Goal: Task Accomplishment & Management: Use online tool/utility

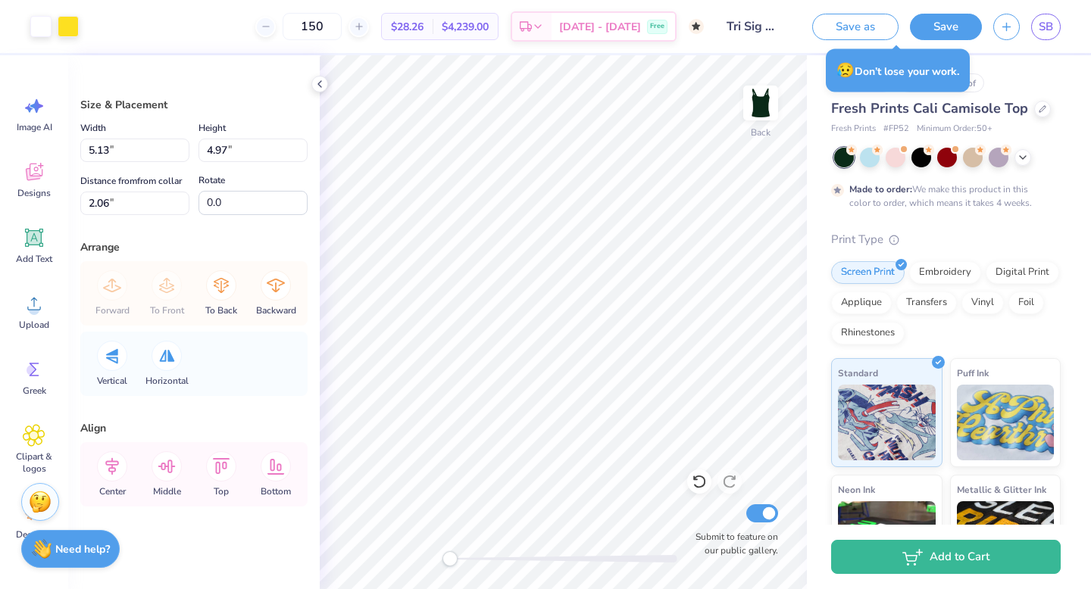
click at [976, 59] on div "# 524035A Original Proof Fresh Prints Cali Camisole Top Fresh Prints # FP52 Min…" at bounding box center [949, 377] width 284 height 645
click at [931, 73] on div "😥 Don’t lose your work." at bounding box center [898, 70] width 144 height 43
drag, startPoint x: 1005, startPoint y: 107, endPoint x: 1014, endPoint y: 107, distance: 8.3
click at [1012, 107] on span "Fresh Prints Cali Camisole Top" at bounding box center [929, 108] width 197 height 18
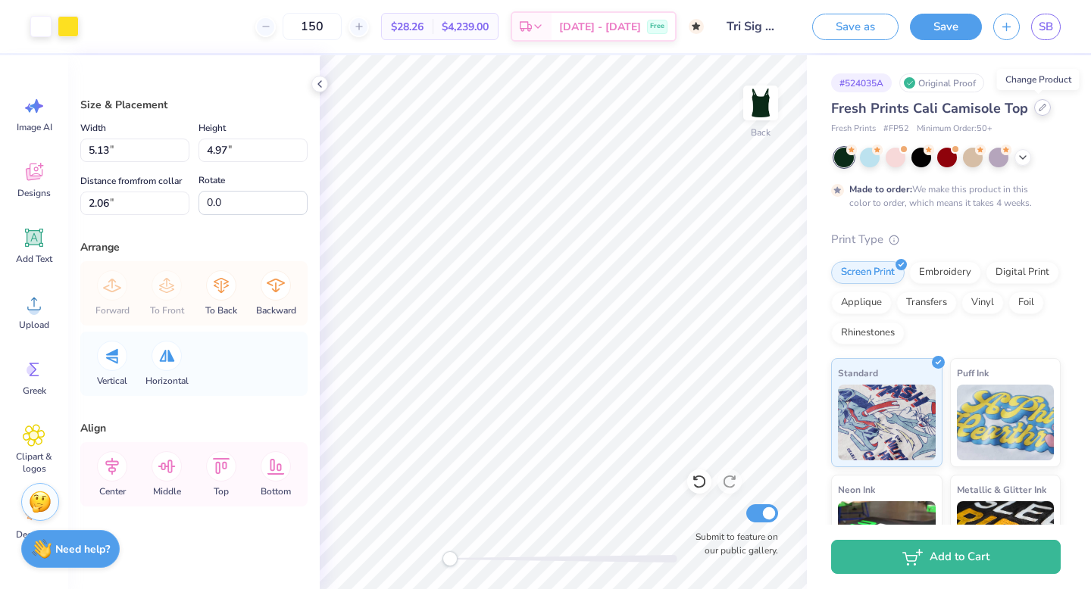
click at [1039, 105] on icon at bounding box center [1043, 108] width 8 height 8
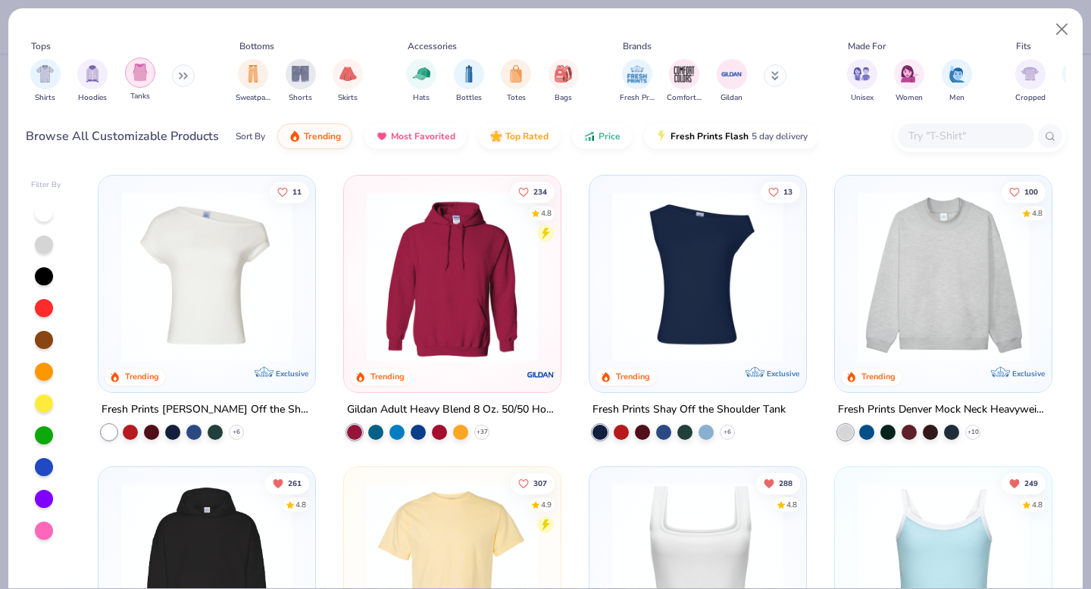
click at [135, 80] on img "filter for Tanks" at bounding box center [140, 72] width 17 height 17
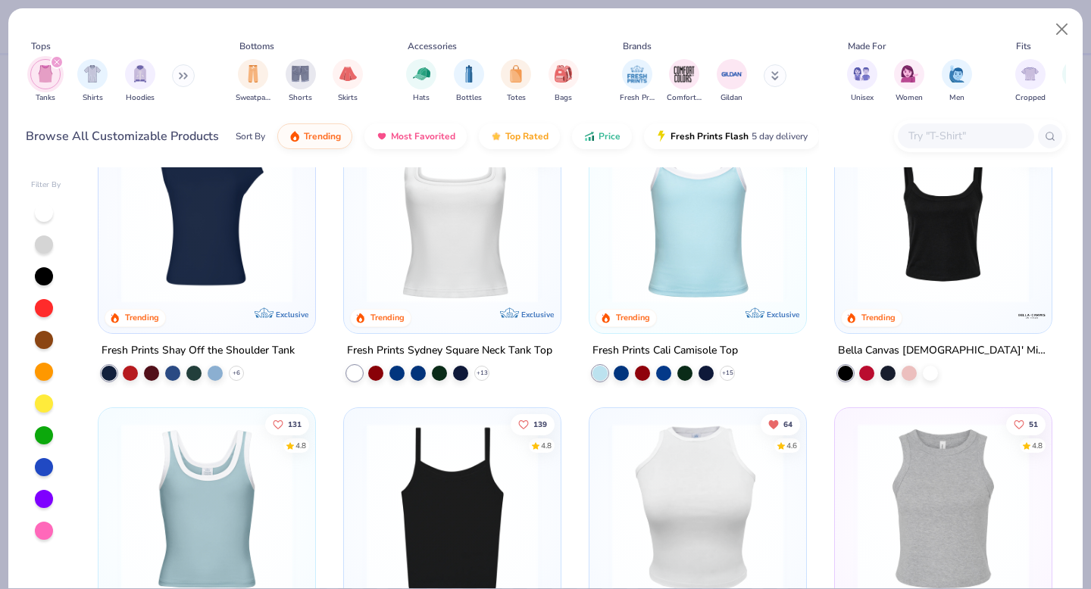
scroll to position [68, 0]
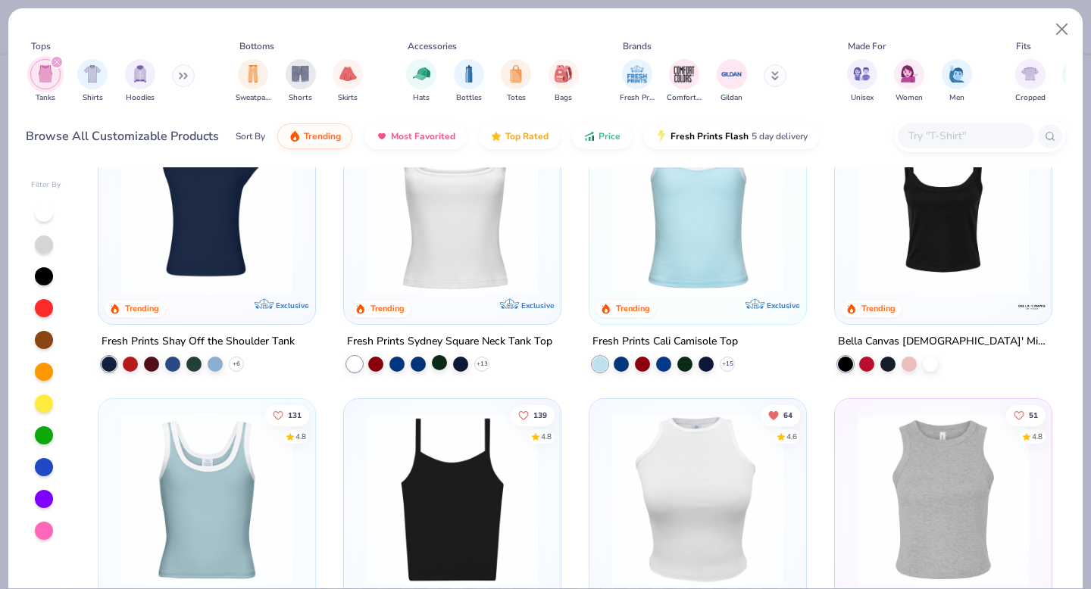
click at [439, 358] on div at bounding box center [439, 362] width 15 height 15
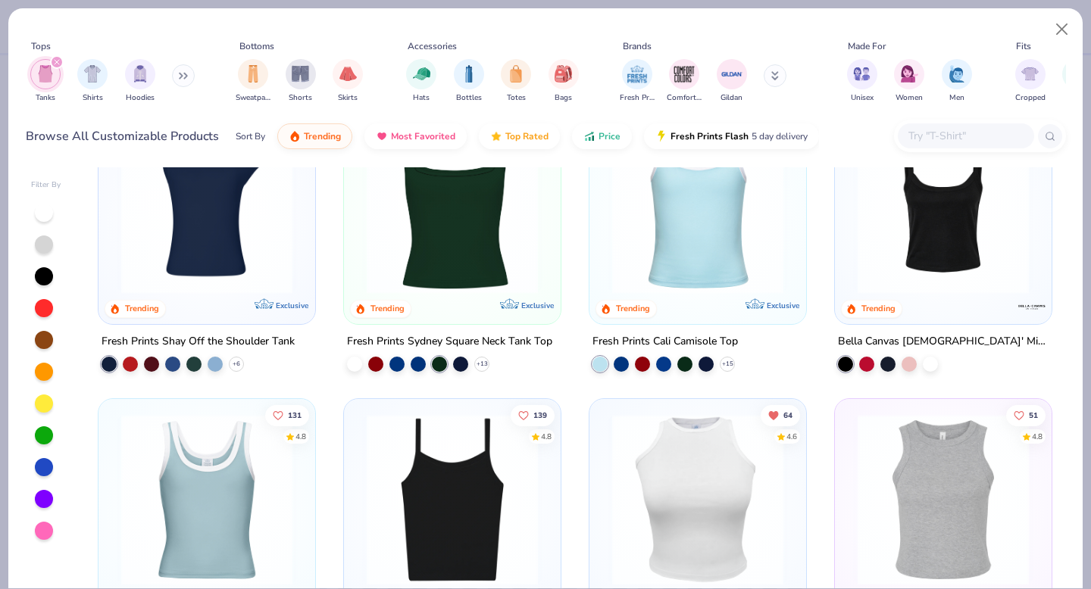
click at [447, 247] on img at bounding box center [452, 208] width 186 height 171
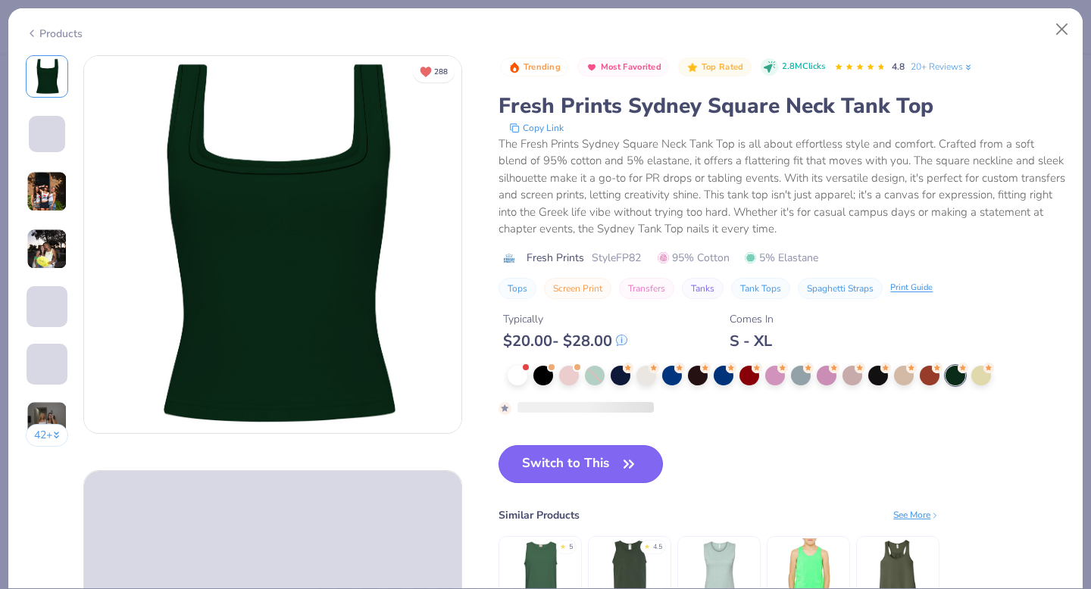
click at [599, 455] on div "Trending Most Favorited Top Rated 2.8M Clicks 4.8 20+ Reviews Fresh Prints Sydn…" at bounding box center [781, 352] width 567 height 595
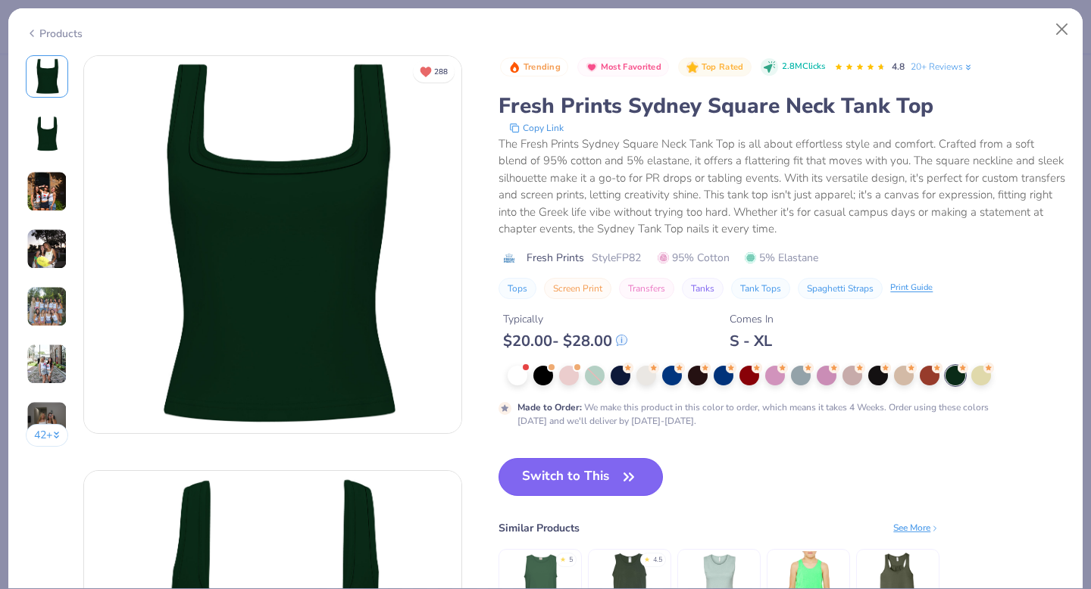
click at [596, 465] on button "Switch to This" at bounding box center [580, 477] width 164 height 38
click at [590, 469] on button "Switch to This" at bounding box center [580, 477] width 164 height 38
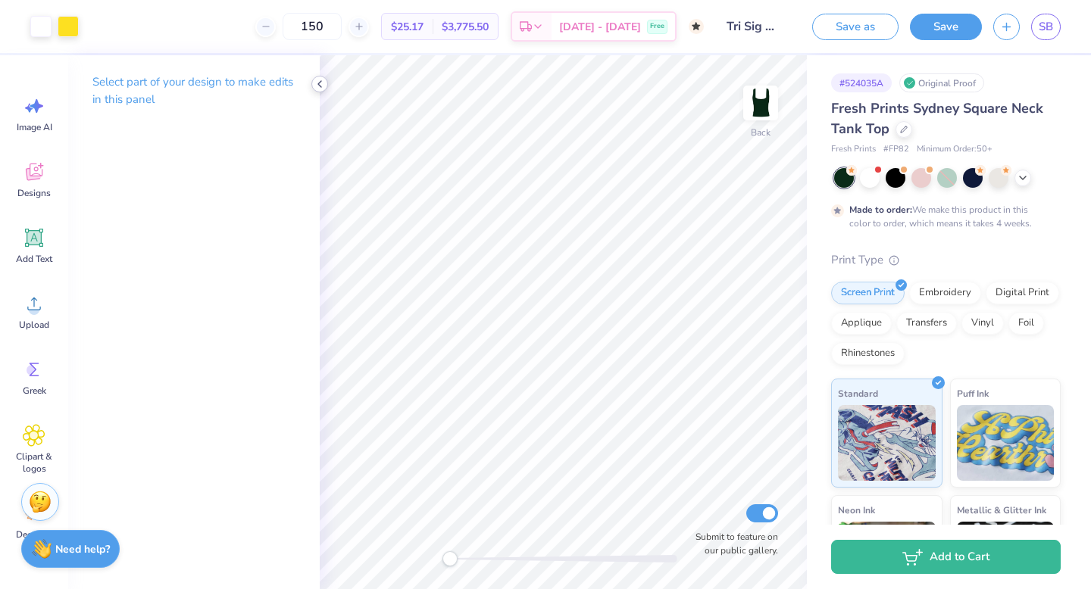
click at [318, 85] on polyline at bounding box center [319, 84] width 3 height 6
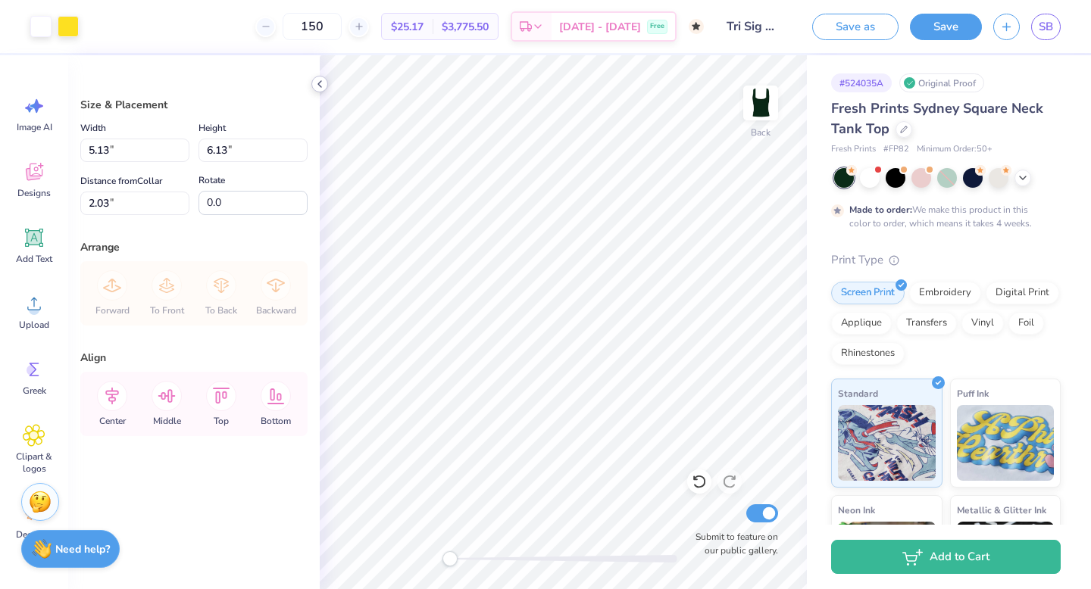
type input "2.03"
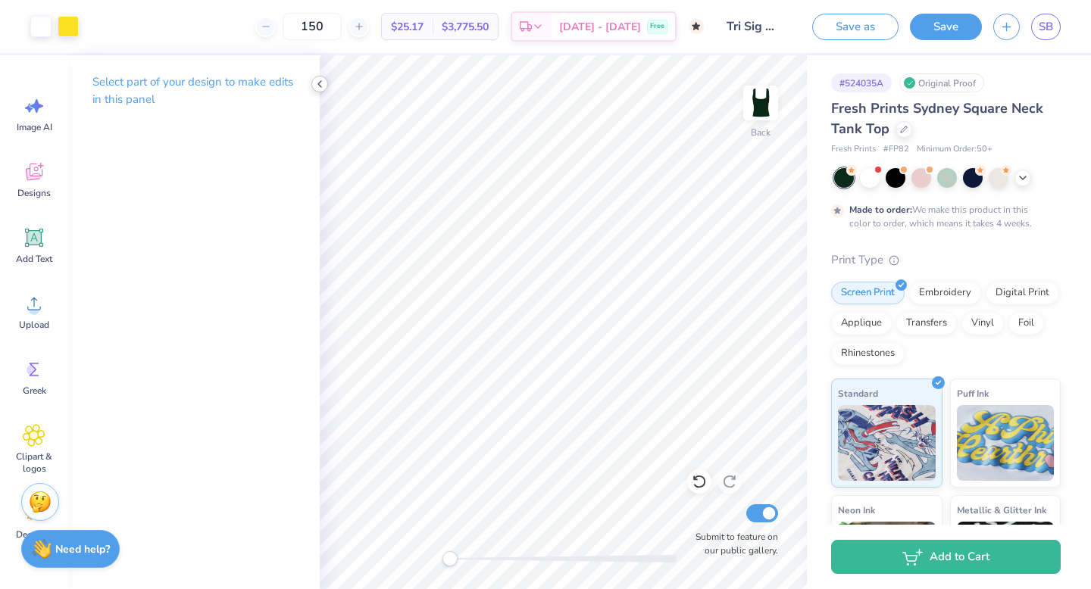
click at [321, 90] on div at bounding box center [319, 84] width 17 height 17
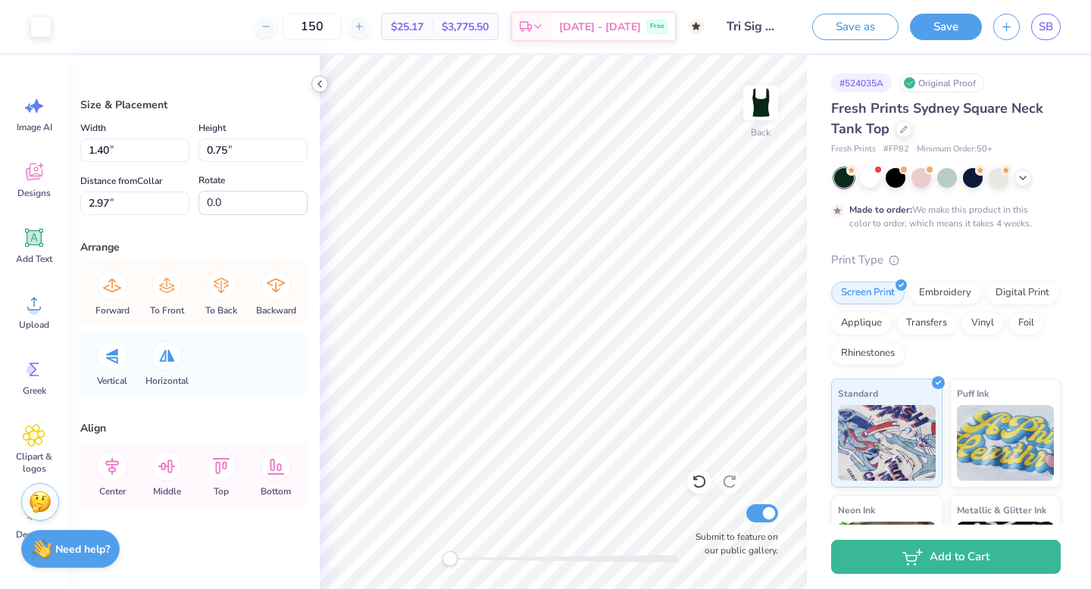
click at [316, 88] on icon at bounding box center [320, 84] width 12 height 12
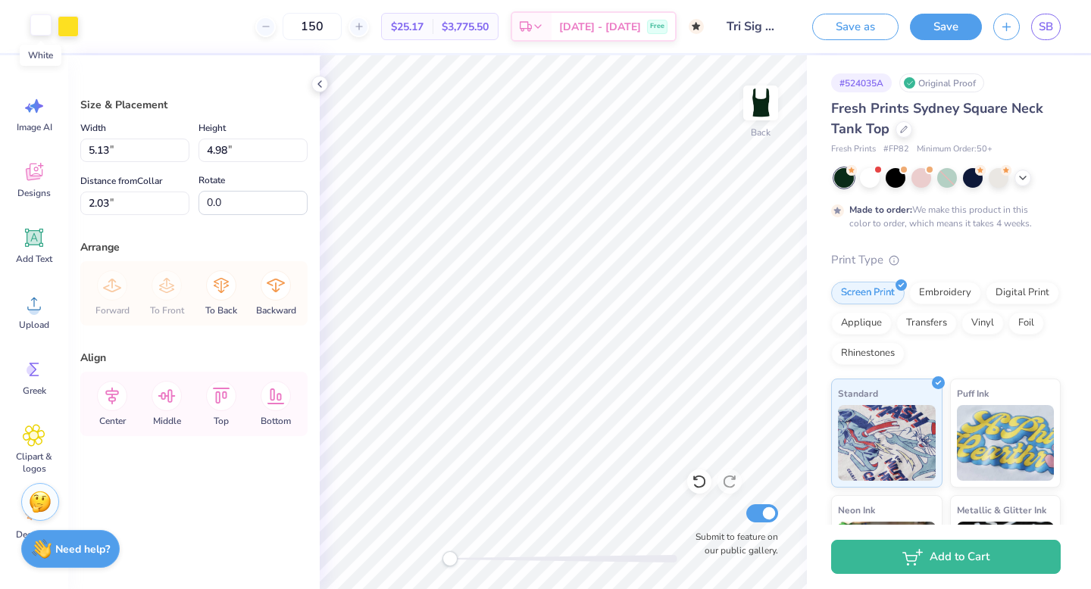
click at [37, 27] on div at bounding box center [40, 24] width 21 height 21
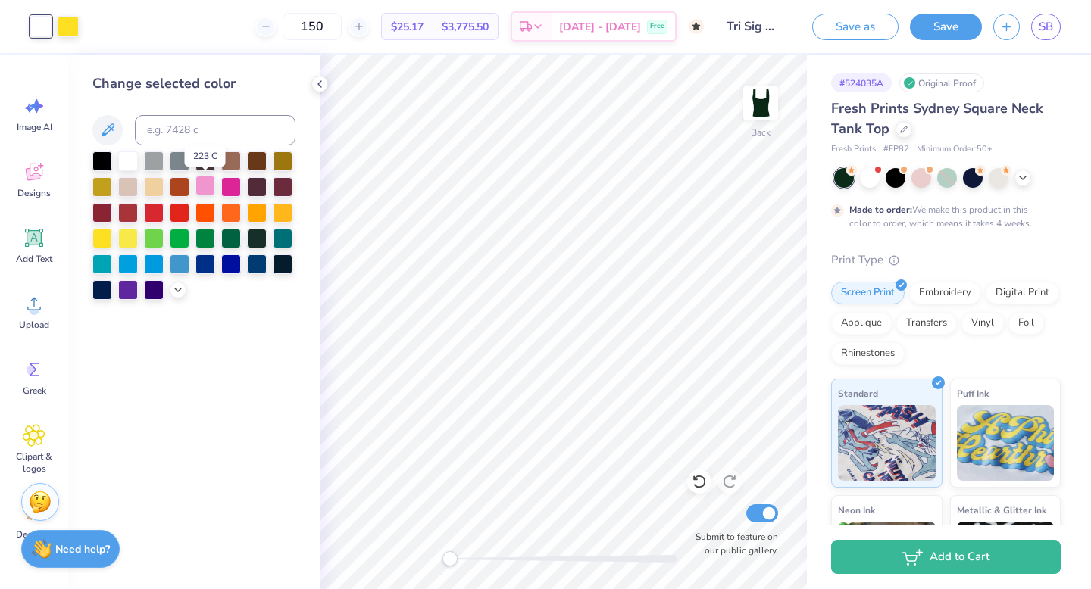
click at [210, 189] on div at bounding box center [205, 186] width 20 height 20
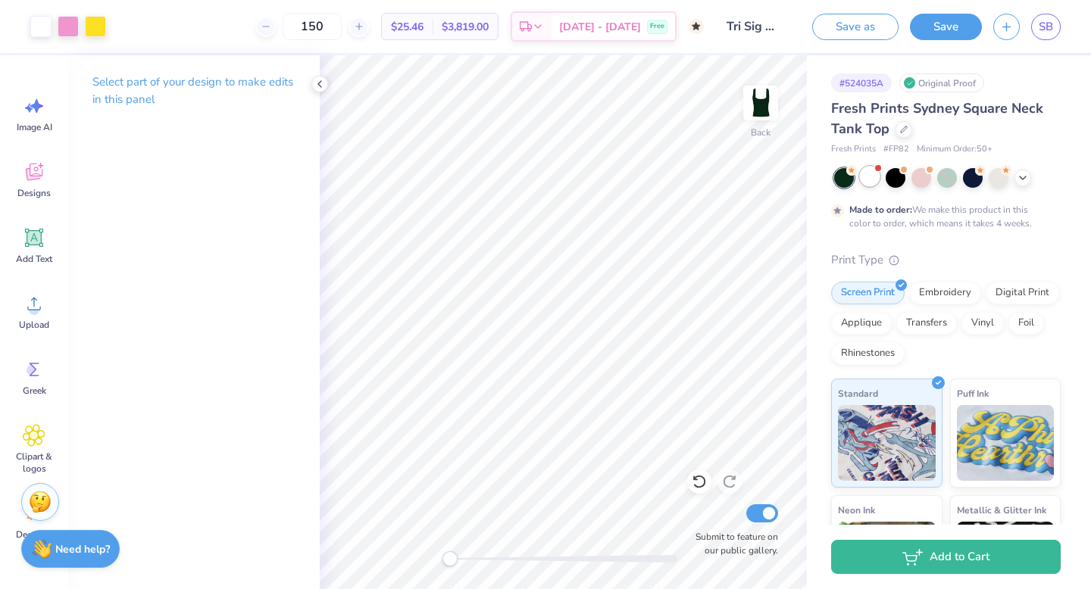
click at [870, 181] on div at bounding box center [870, 177] width 20 height 20
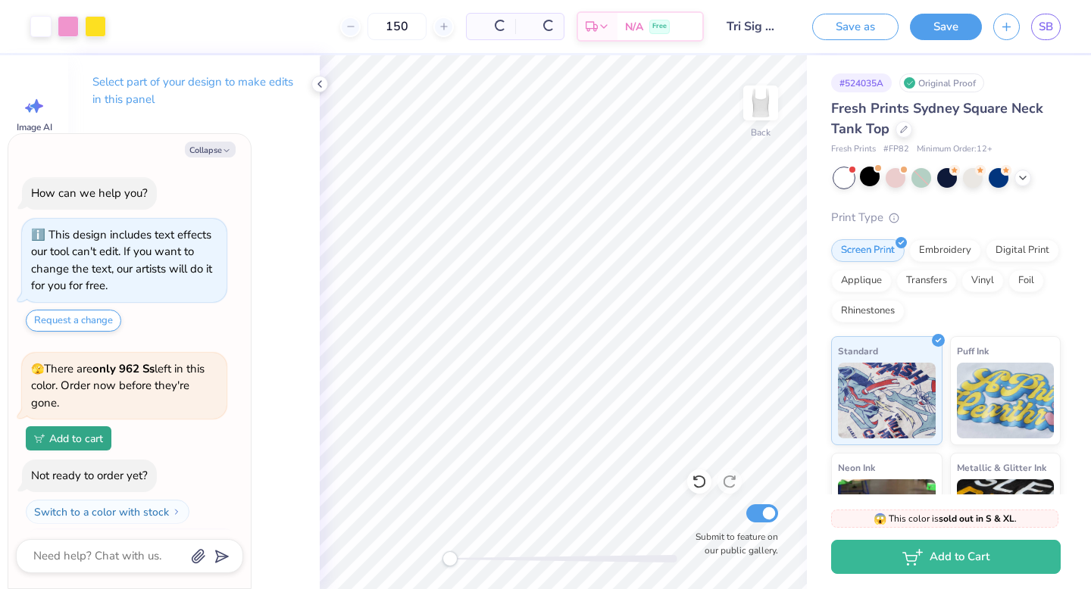
scroll to position [758, 0]
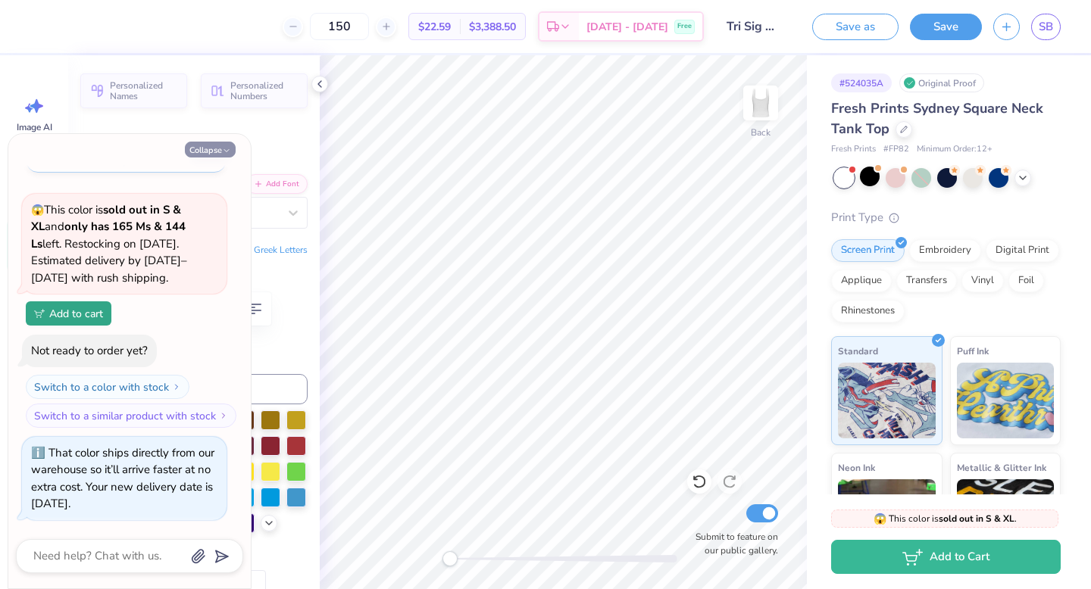
click at [204, 152] on button "Collapse" at bounding box center [210, 150] width 51 height 16
type textarea "x"
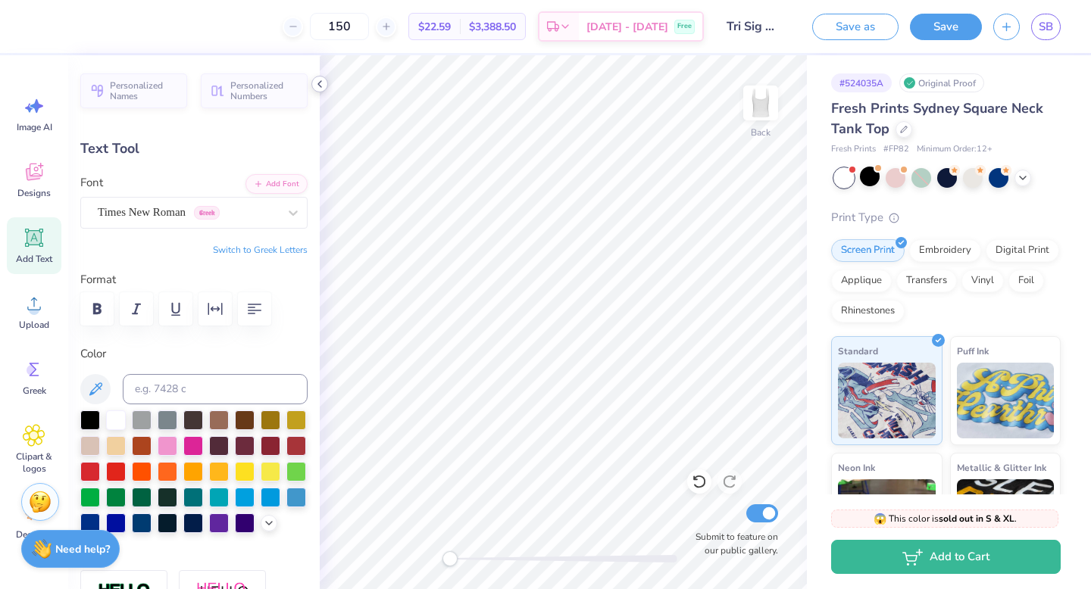
click at [319, 83] on polyline at bounding box center [319, 84] width 3 height 6
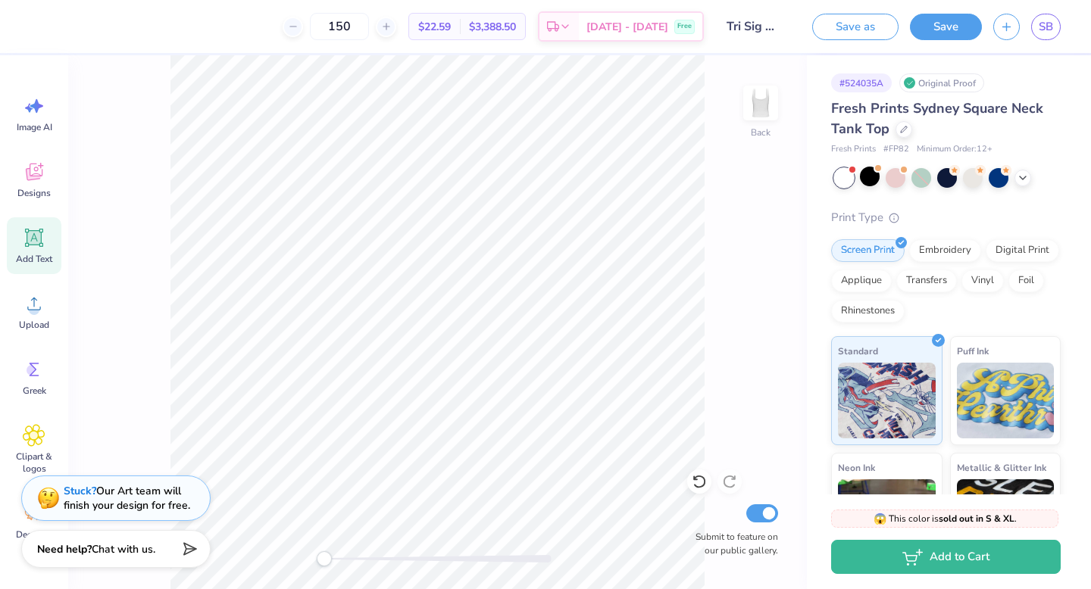
click at [10, 29] on div at bounding box center [15, 26] width 30 height 53
click at [30, 24] on div "150 $22.59 Per Item $3,388.50 Total Est. Delivery Oct 7 - 10 Free Design Title …" at bounding box center [545, 26] width 1091 height 53
click at [41, 28] on div at bounding box center [40, 24] width 21 height 21
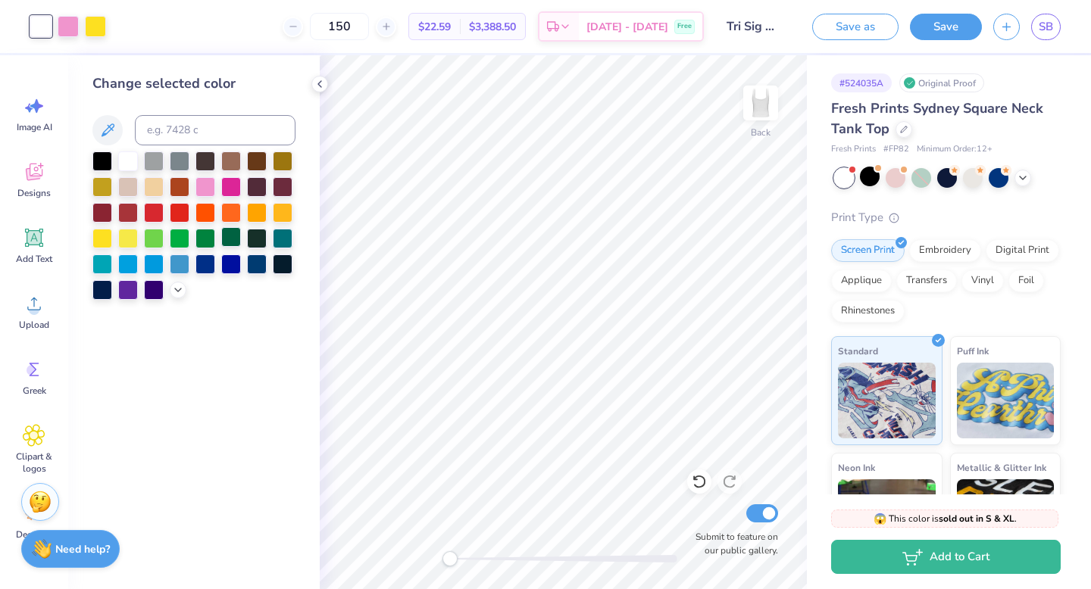
click at [229, 239] on div at bounding box center [231, 237] width 20 height 20
click at [202, 242] on div at bounding box center [205, 237] width 20 height 20
click at [318, 86] on icon at bounding box center [320, 84] width 12 height 12
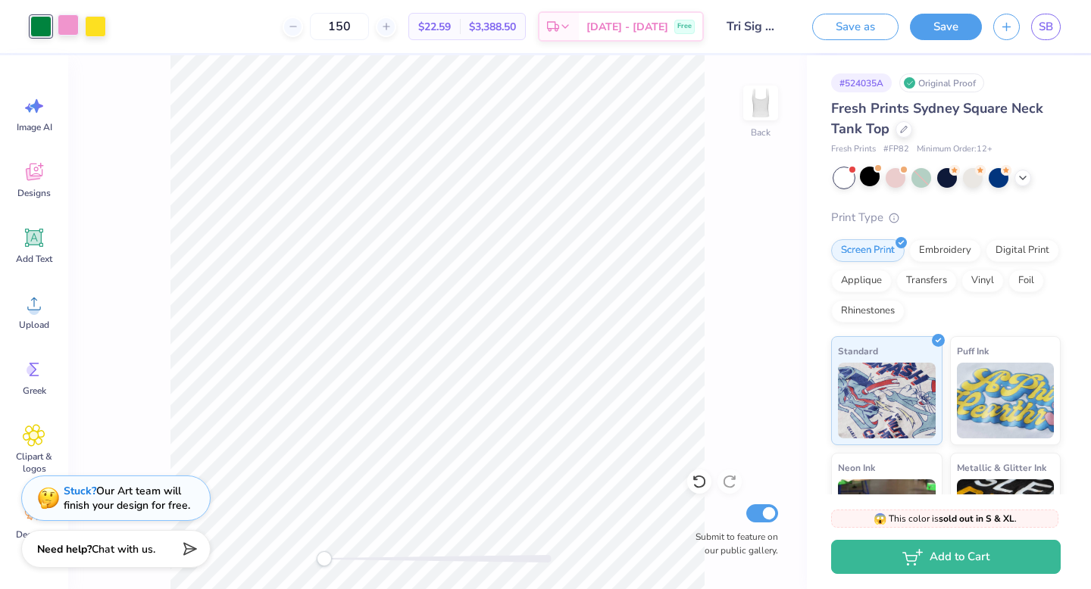
click at [70, 27] on div at bounding box center [68, 24] width 21 height 21
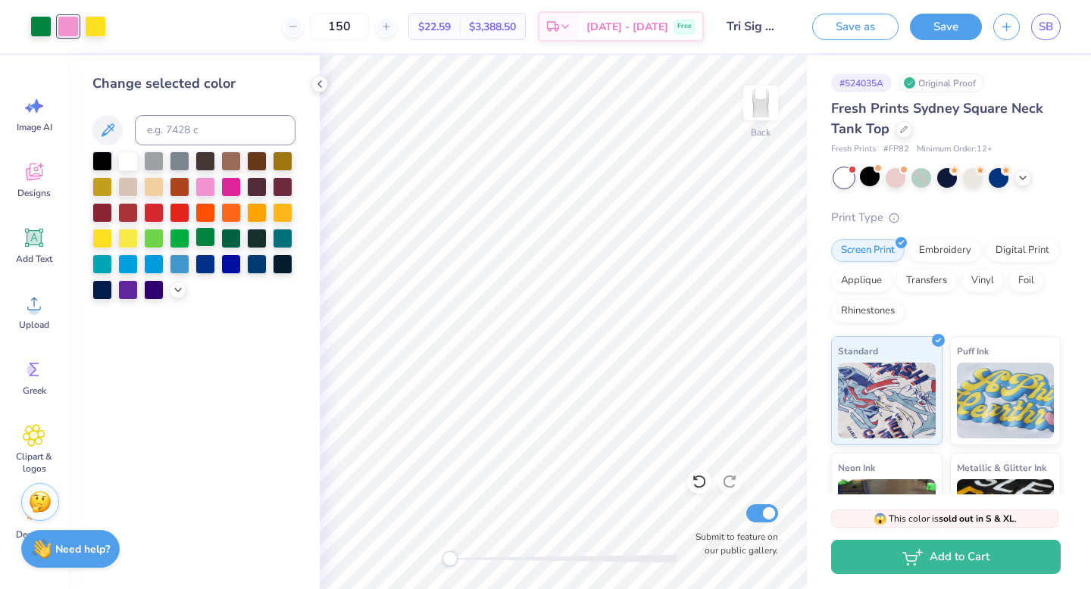
click at [205, 236] on div at bounding box center [205, 237] width 20 height 20
click at [232, 236] on div at bounding box center [231, 237] width 20 height 20
click at [205, 233] on div at bounding box center [205, 237] width 20 height 20
click at [319, 80] on icon at bounding box center [320, 84] width 12 height 12
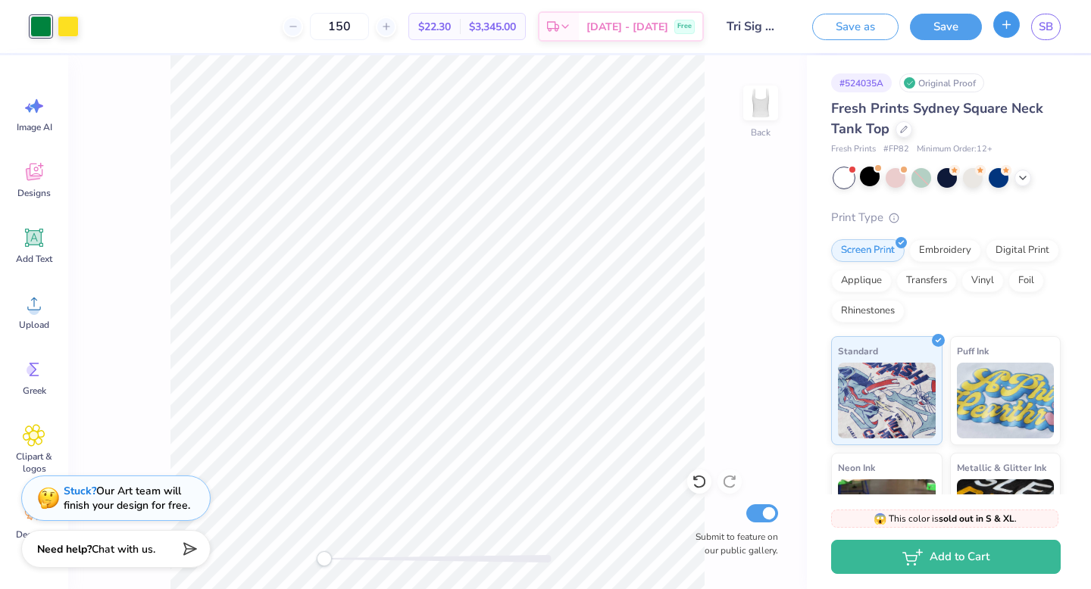
click at [999, 32] on button "button" at bounding box center [1006, 24] width 27 height 27
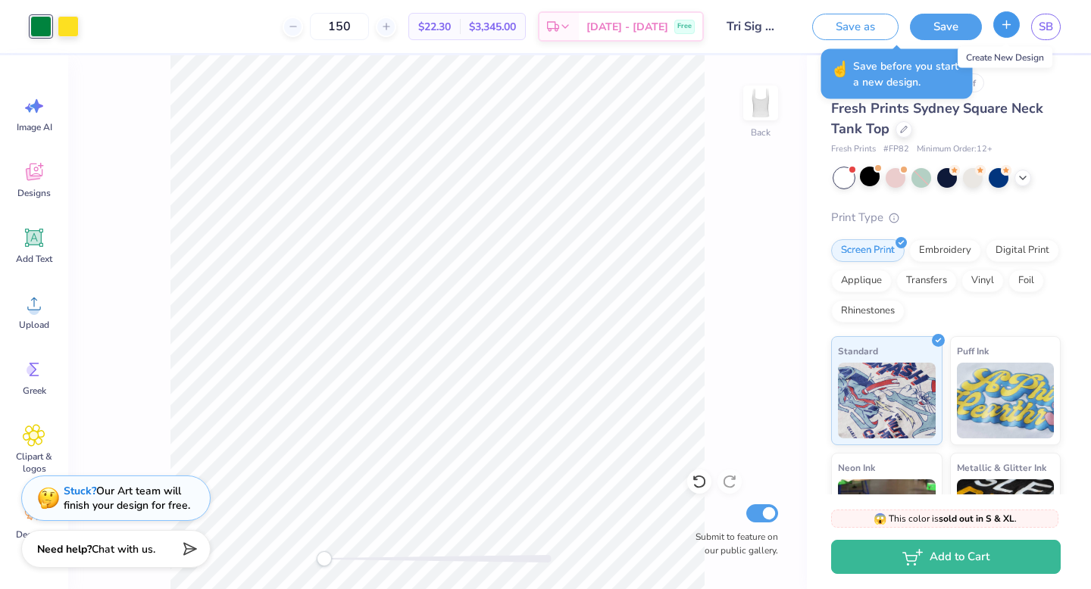
click at [1005, 22] on icon "button" at bounding box center [1006, 24] width 13 height 13
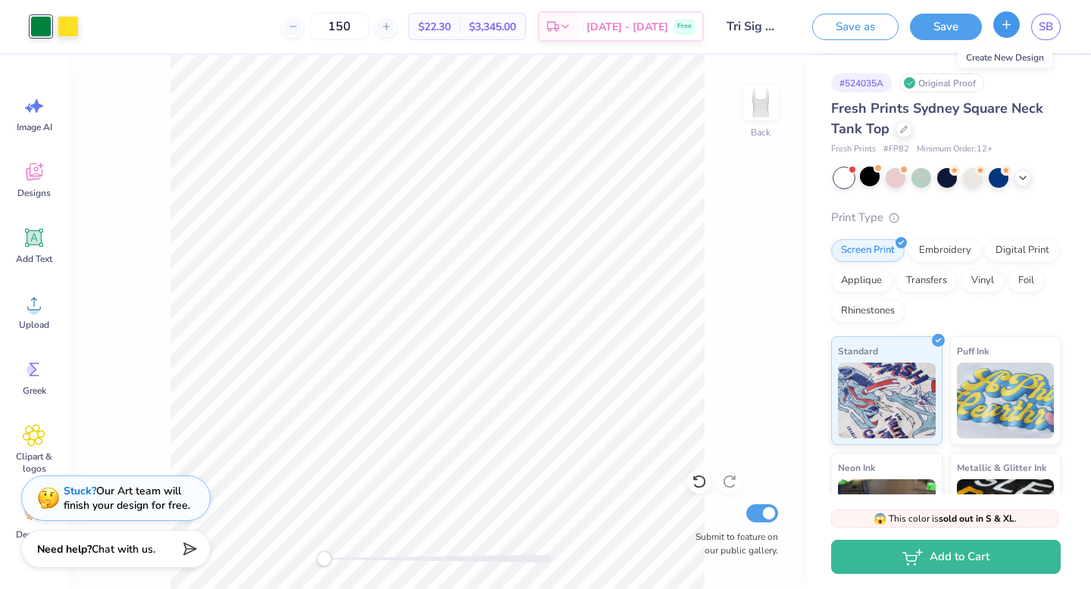
click at [1005, 22] on icon "button" at bounding box center [1006, 24] width 13 height 13
click at [1055, 18] on link "SB" at bounding box center [1046, 27] width 30 height 27
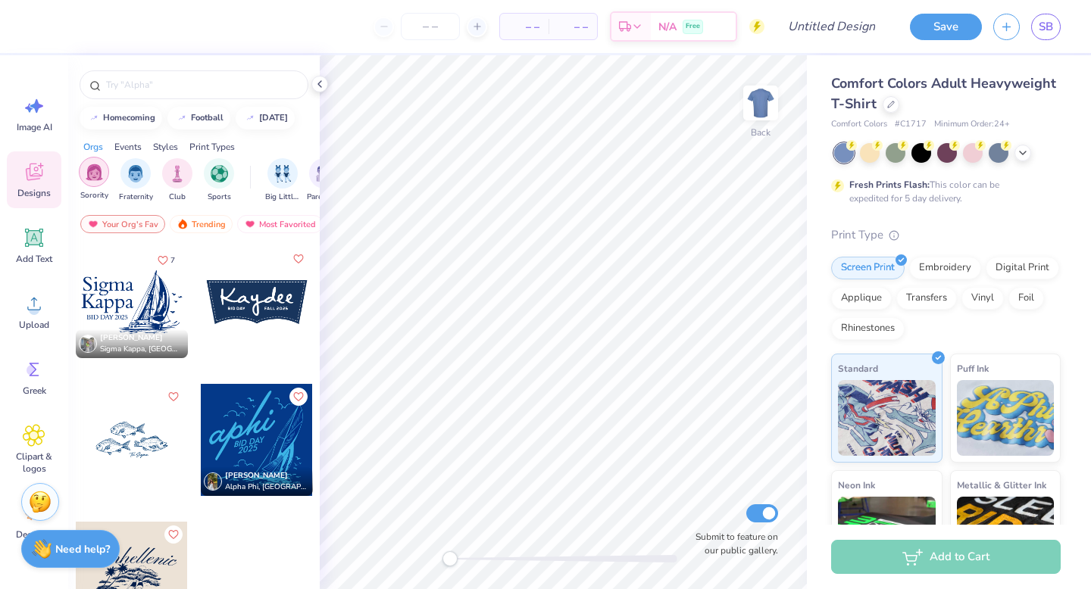
click at [92, 168] on img "filter for Sorority" at bounding box center [94, 172] width 17 height 17
click at [214, 225] on div "Trending" at bounding box center [201, 224] width 63 height 18
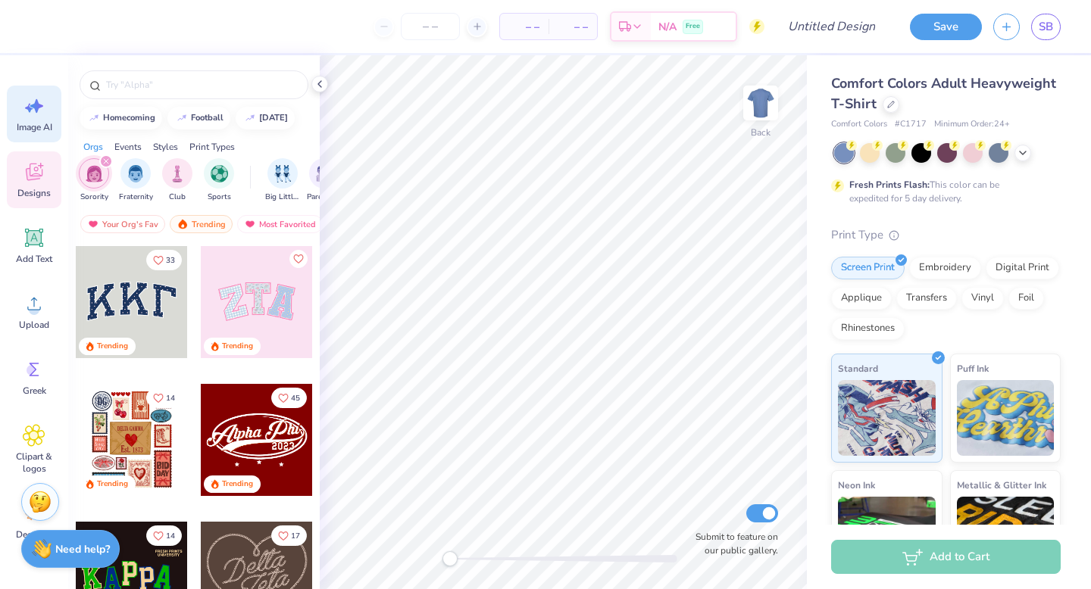
click at [19, 122] on span "Image AI" at bounding box center [35, 127] width 36 height 12
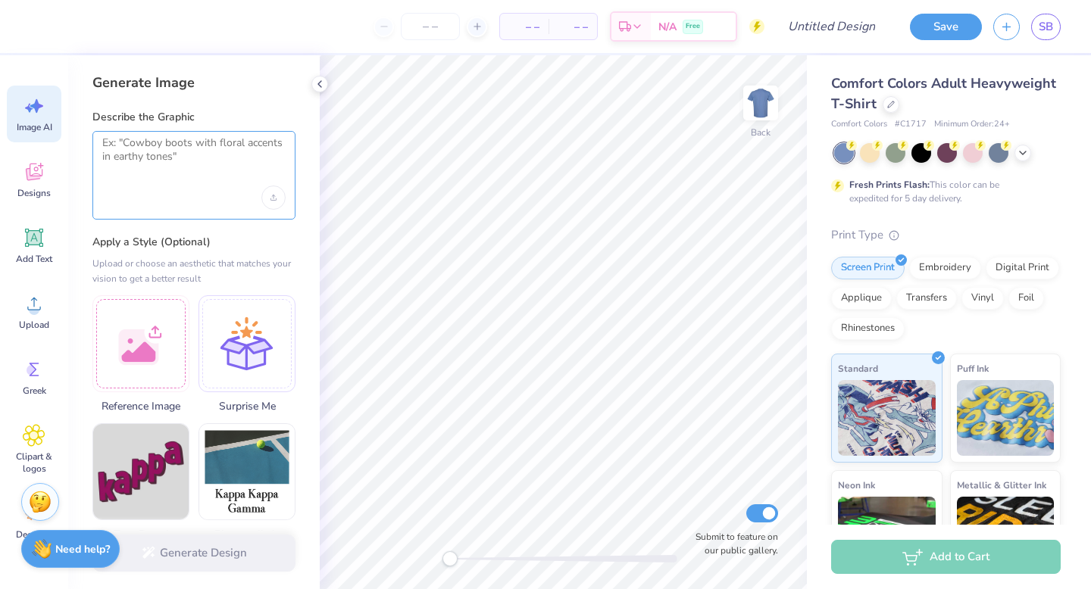
click at [134, 170] on textarea at bounding box center [193, 155] width 183 height 38
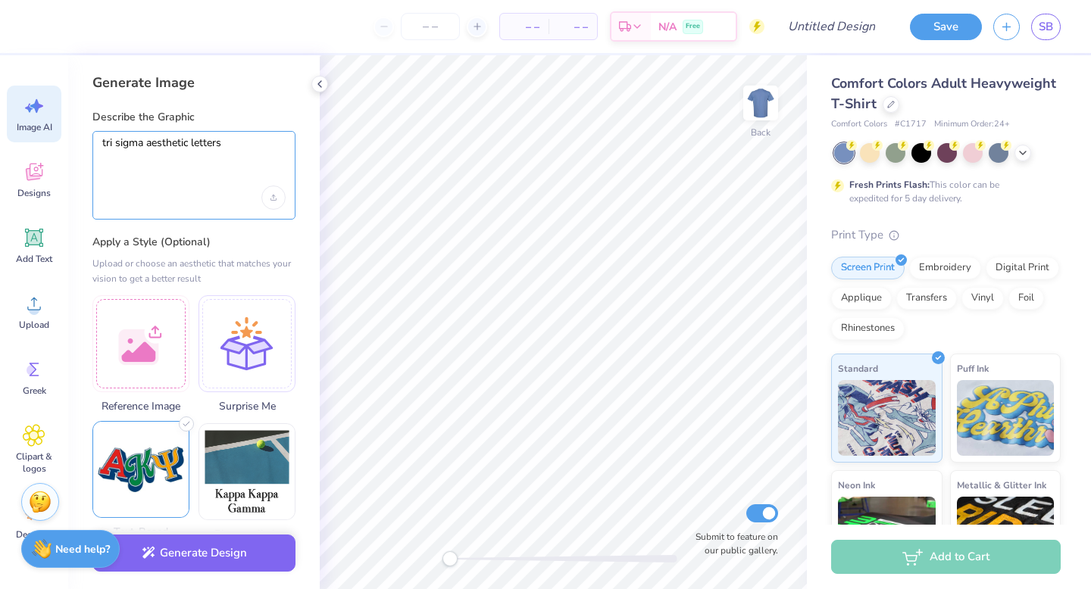
type textarea "tri sigma aesthetic letters"
click at [154, 461] on img at bounding box center [140, 469] width 95 height 95
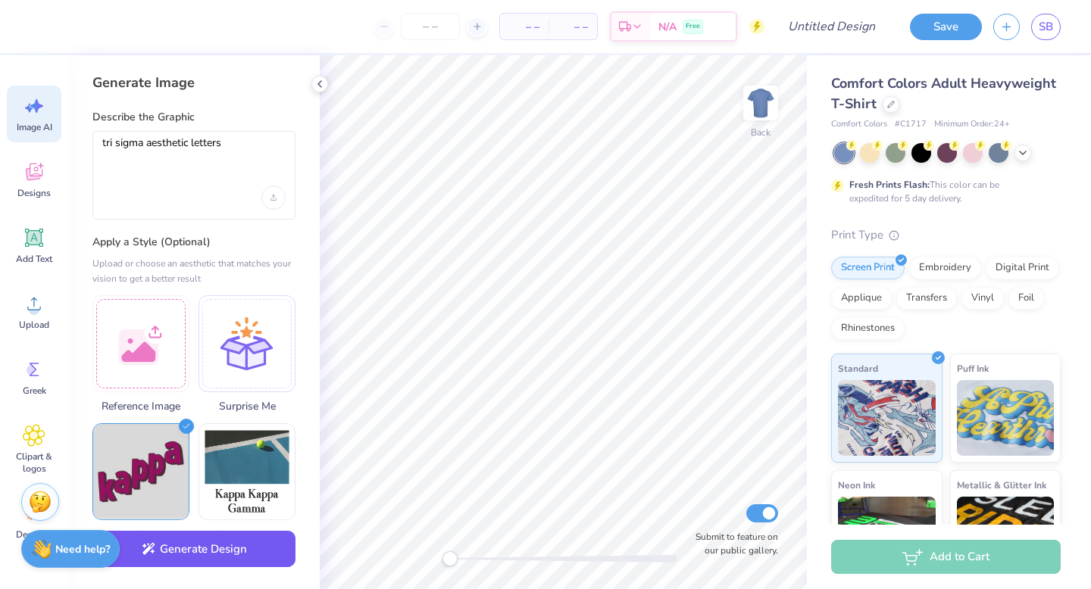
click at [206, 562] on button "Generate Design" at bounding box center [193, 549] width 203 height 37
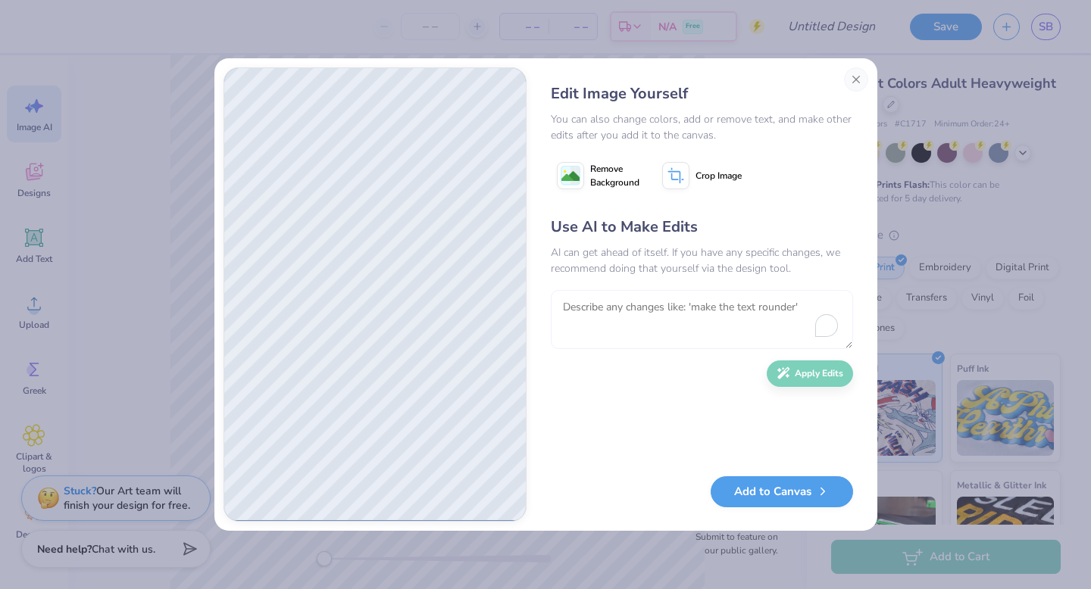
click at [636, 326] on textarea "To enrich screen reader interactions, please activate Accessibility in Grammarl…" at bounding box center [702, 319] width 302 height 59
type textarea "pga theme"
click at [808, 375] on button "Apply Edits" at bounding box center [810, 370] width 86 height 27
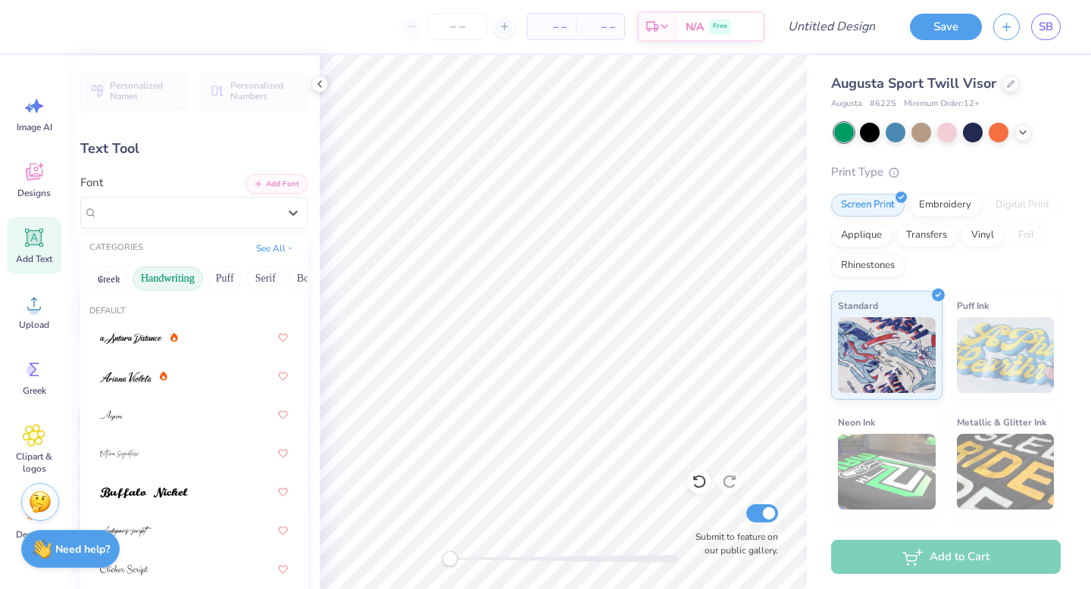
scroll to position [372, 0]
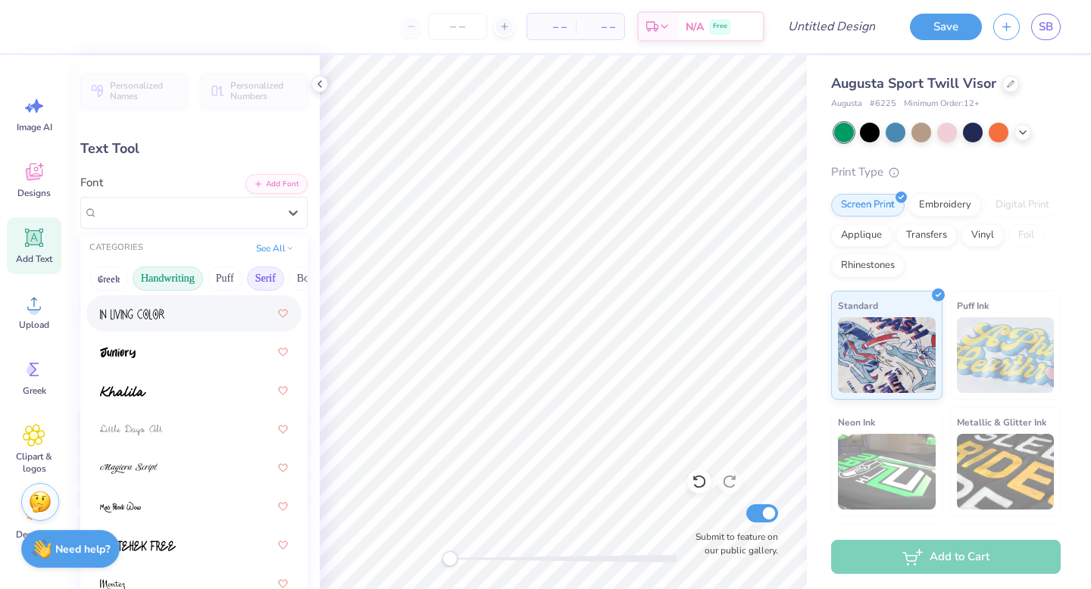
click at [255, 271] on button "Serif" at bounding box center [265, 279] width 37 height 24
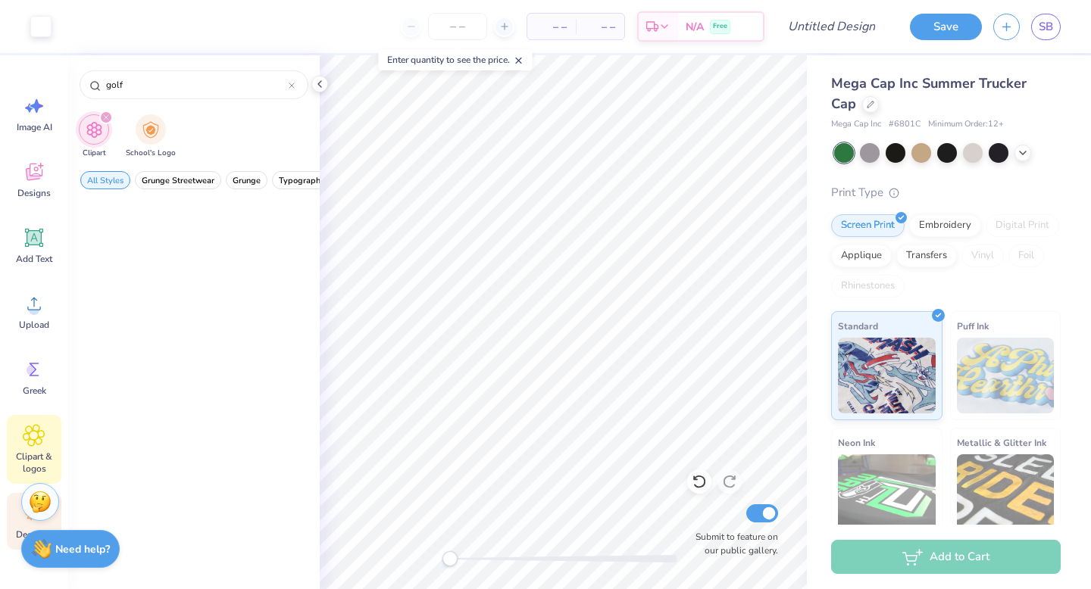
scroll to position [5536, 0]
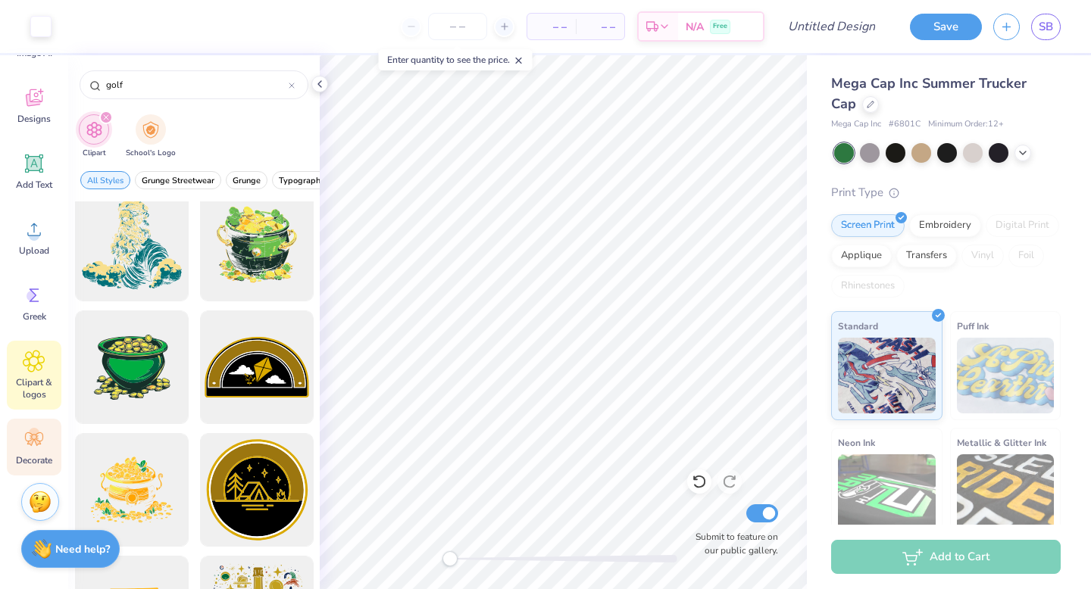
click at [26, 452] on div "Decorate" at bounding box center [34, 447] width 55 height 57
